Goal: Transaction & Acquisition: Purchase product/service

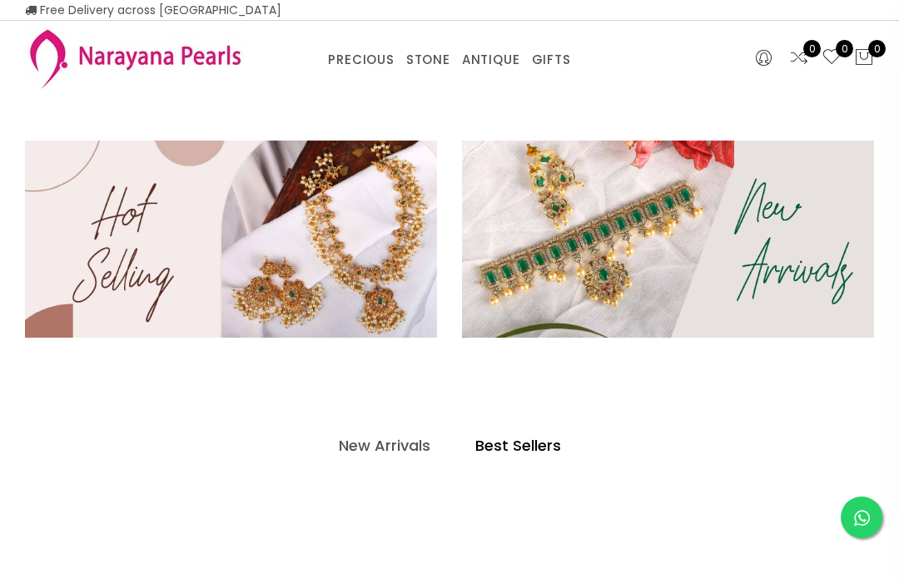
select select "INR"
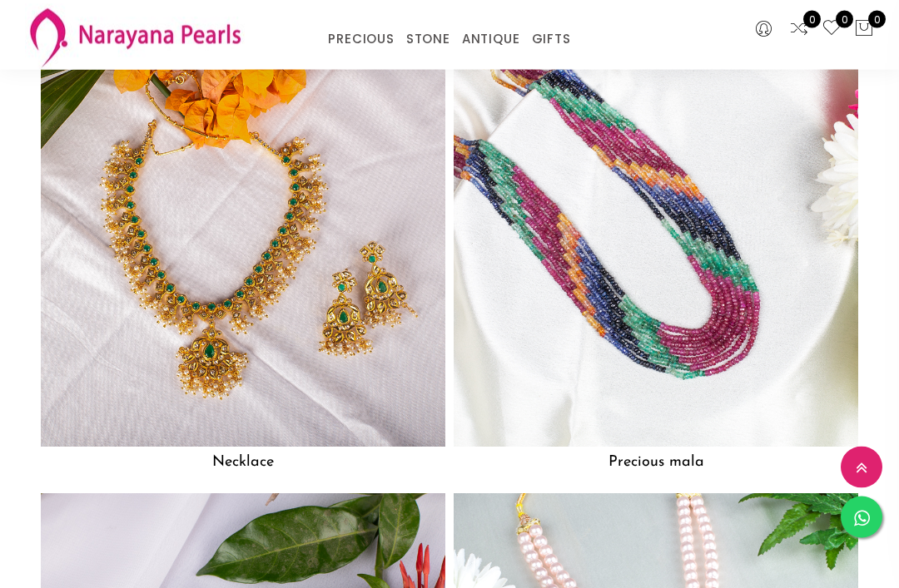
scroll to position [1102, 0]
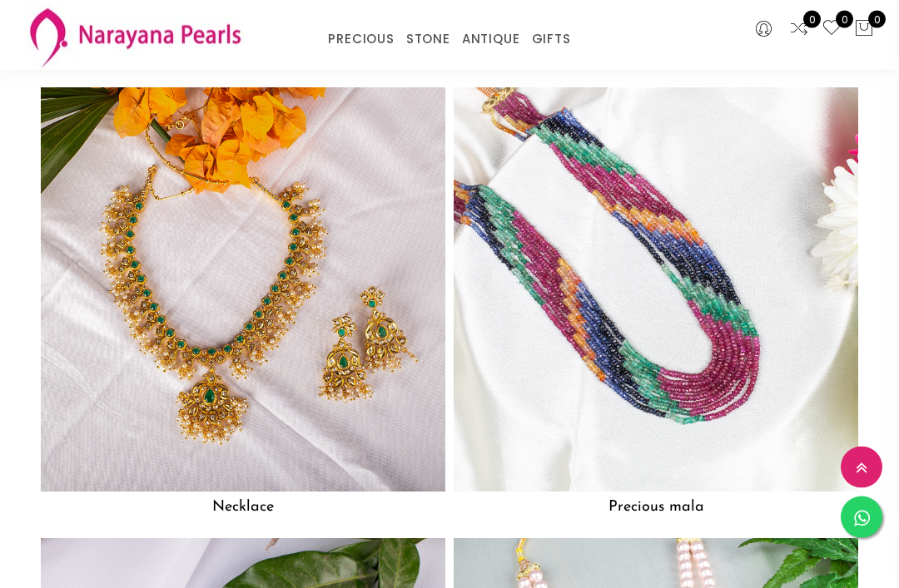
click at [726, 398] on img at bounding box center [656, 290] width 404 height 404
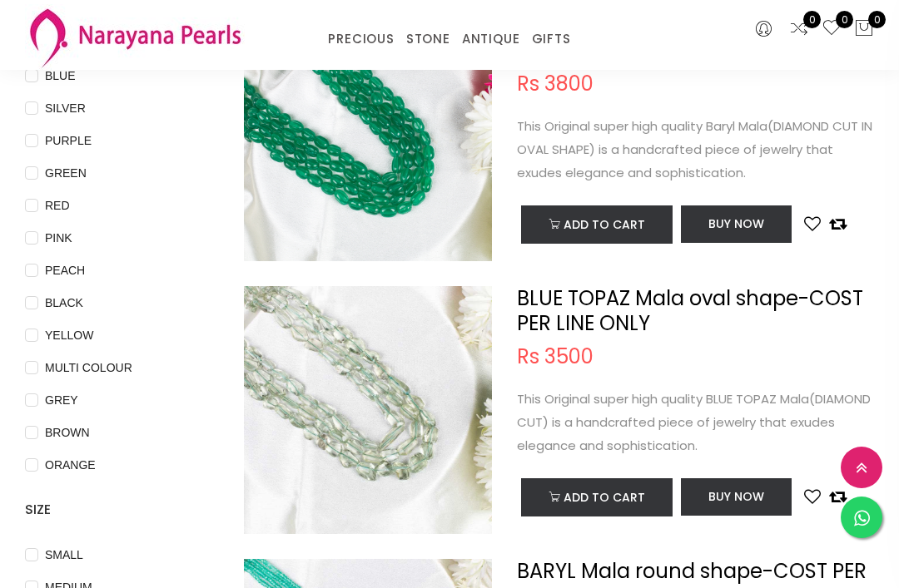
scroll to position [216, 0]
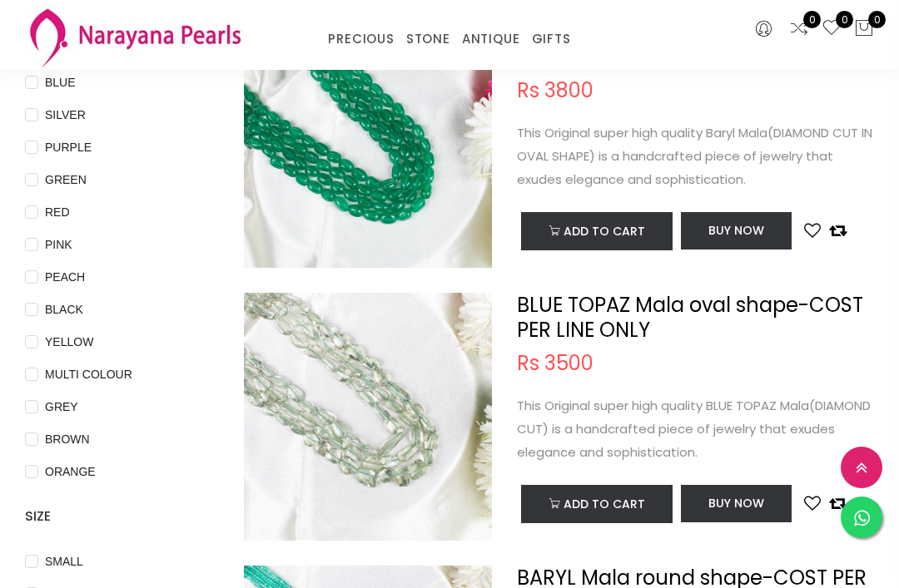
click at [33, 404] on input "GREY" at bounding box center [31, 418] width 13 height 37
checkbox input "true"
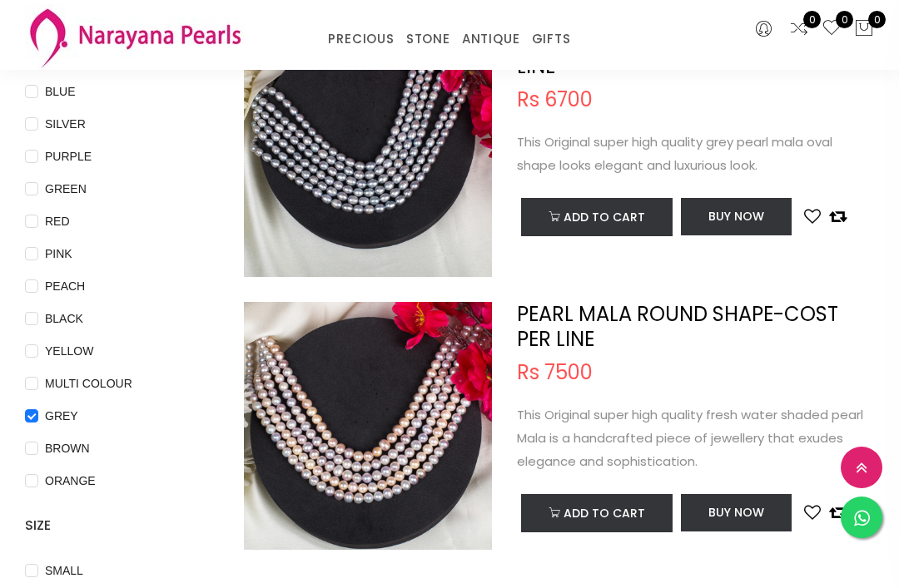
scroll to position [204, 0]
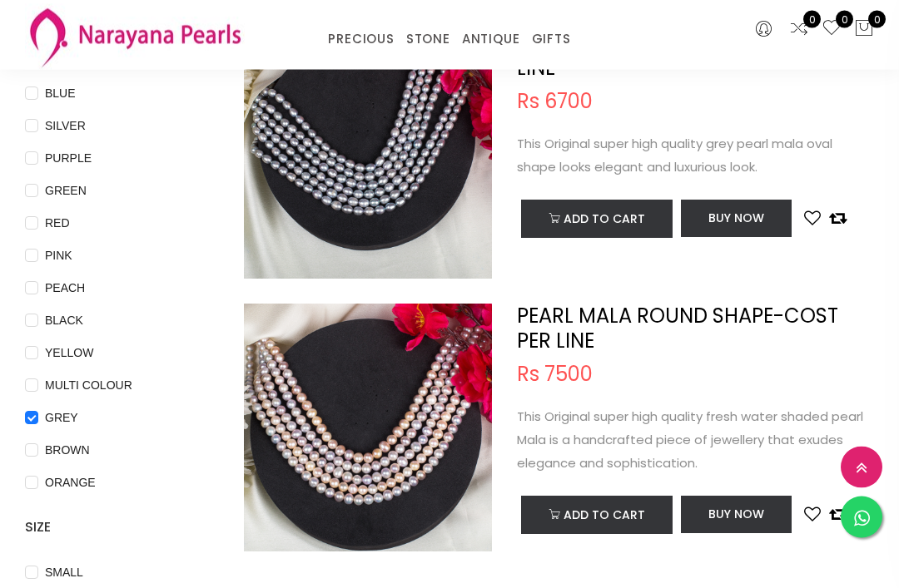
click at [412, 186] on img at bounding box center [368, 172] width 248 height 248
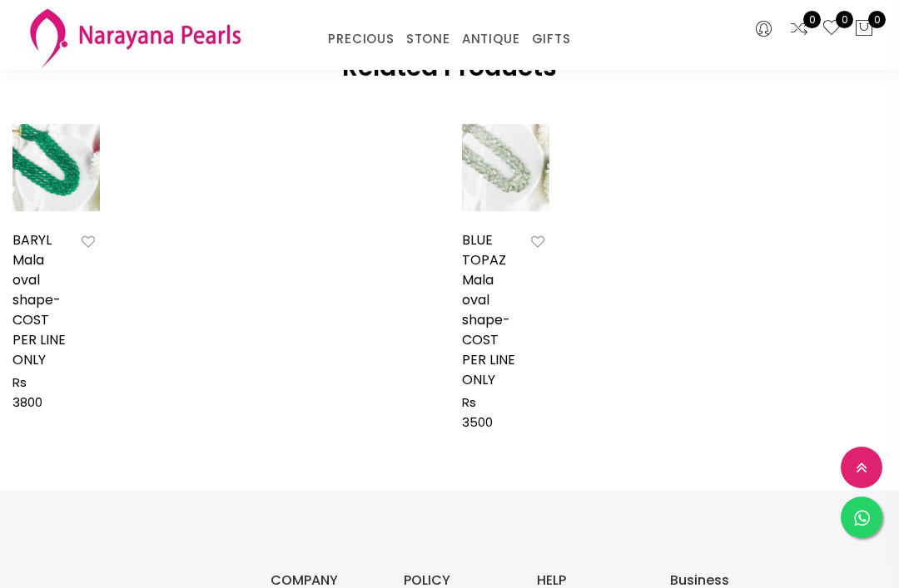
scroll to position [786, 0]
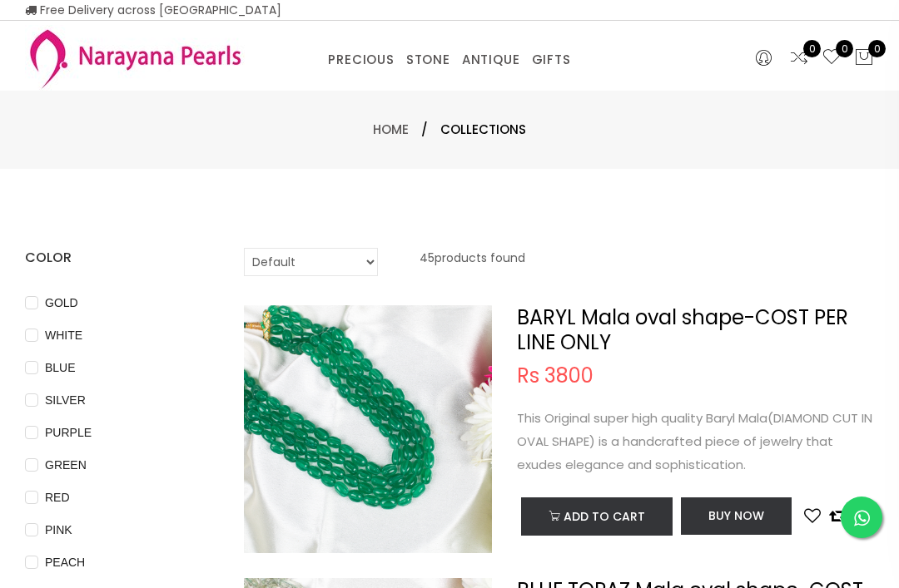
click at [563, 81] on link "EARRINGS / JHUMKAS" at bounding box center [543, 81] width 141 height 0
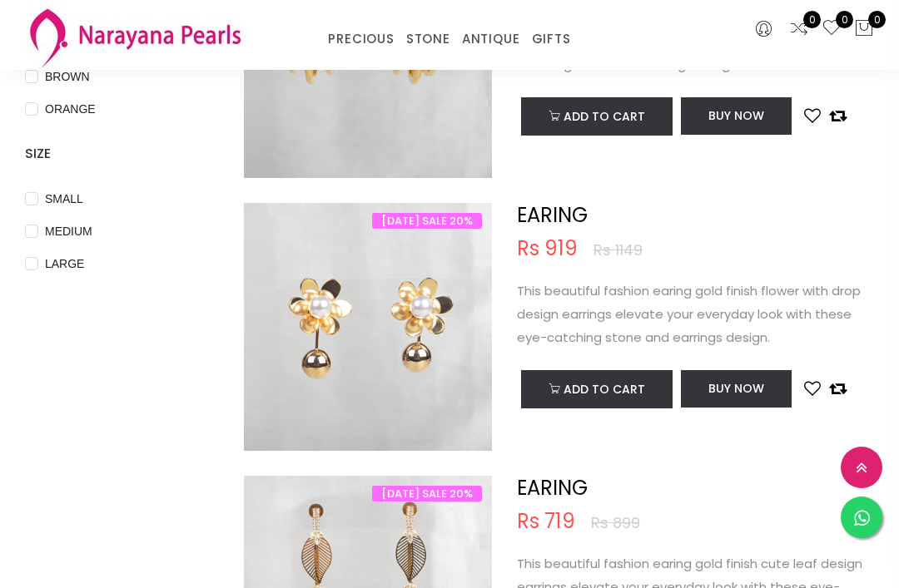
scroll to position [580, 0]
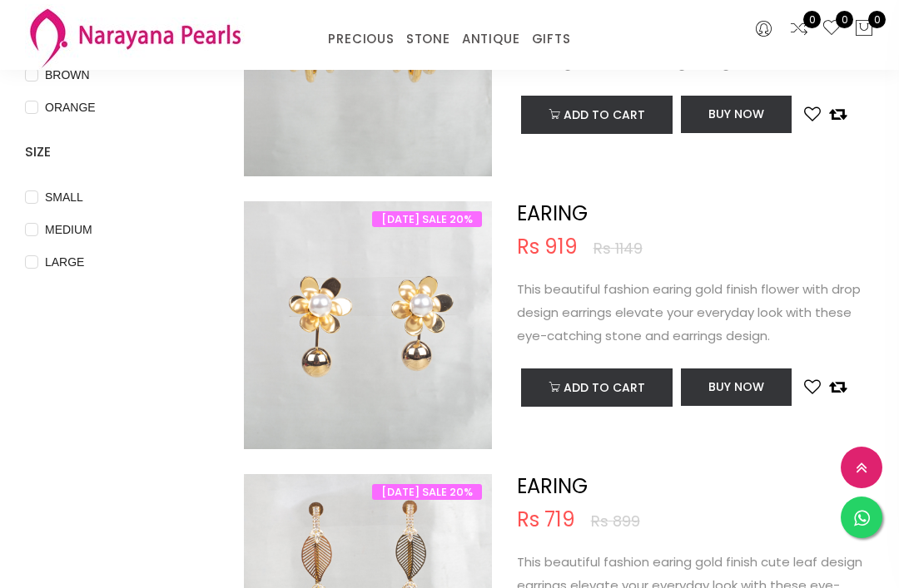
click at [439, 303] on img at bounding box center [368, 342] width 248 height 248
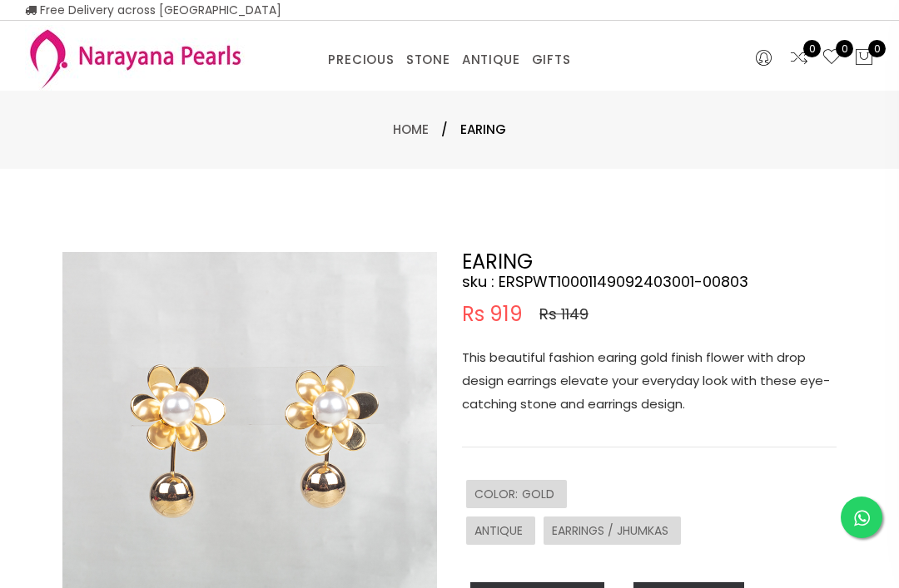
scroll to position [633, 0]
